Goal: Use online tool/utility: Utilize a website feature to perform a specific function

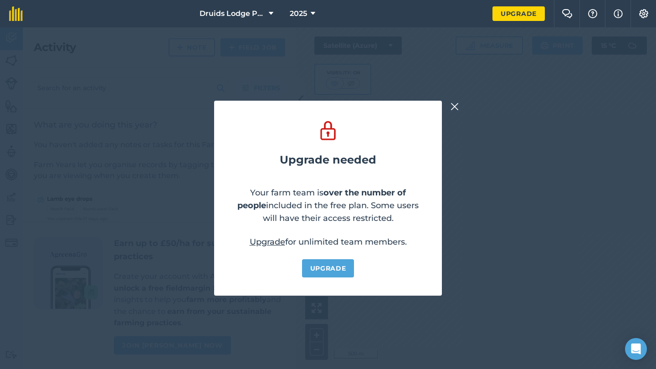
click at [457, 106] on img at bounding box center [454, 106] width 8 height 11
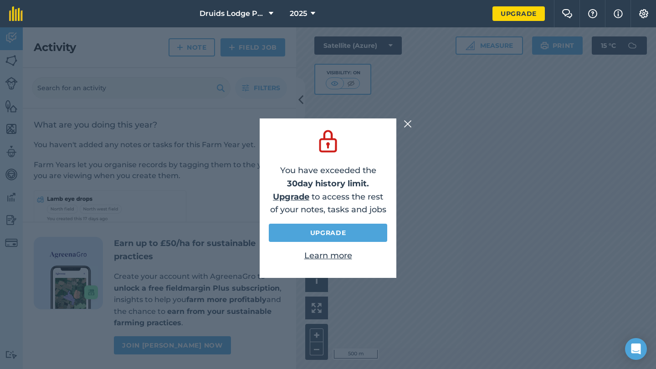
click at [412, 123] on div at bounding box center [408, 123] width 11 height 11
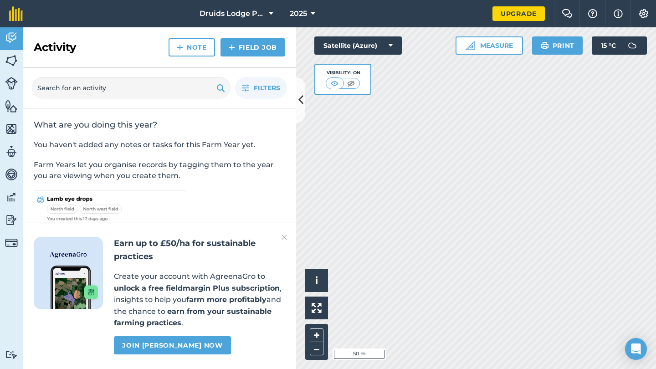
click at [481, 44] on button "Measure" at bounding box center [488, 45] width 67 height 18
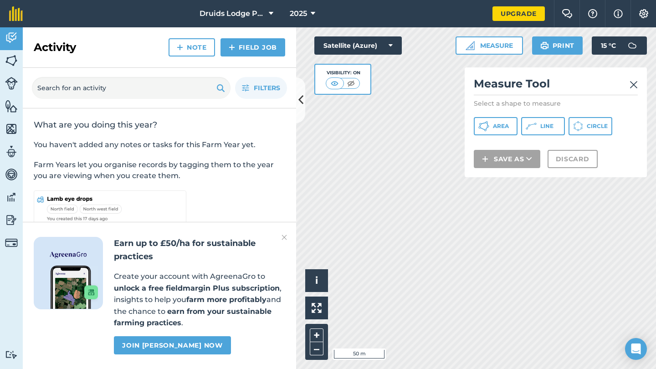
click at [536, 128] on icon at bounding box center [531, 126] width 11 height 11
click at [636, 83] on img at bounding box center [633, 84] width 8 height 11
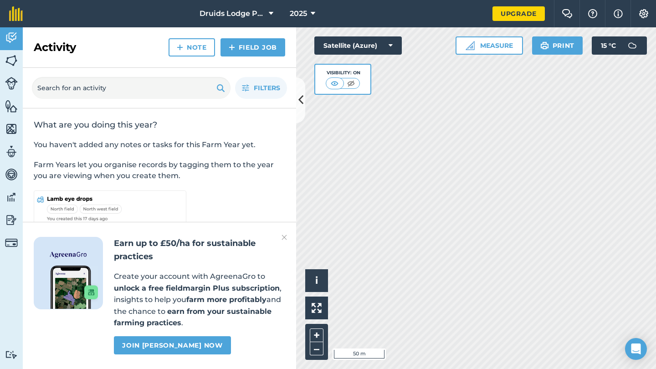
click at [494, 44] on button "Measure" at bounding box center [488, 45] width 67 height 18
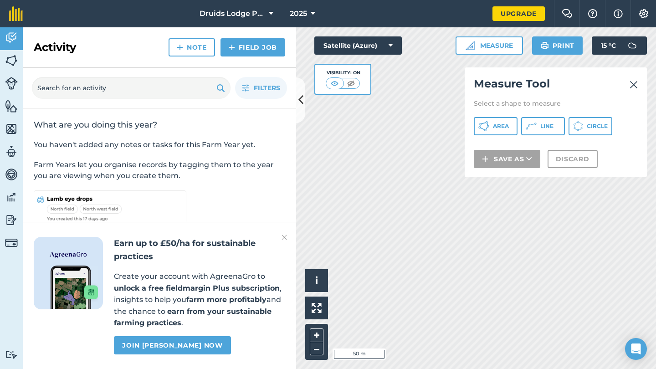
click at [533, 128] on icon at bounding box center [531, 126] width 11 height 11
